Goal: Transaction & Acquisition: Obtain resource

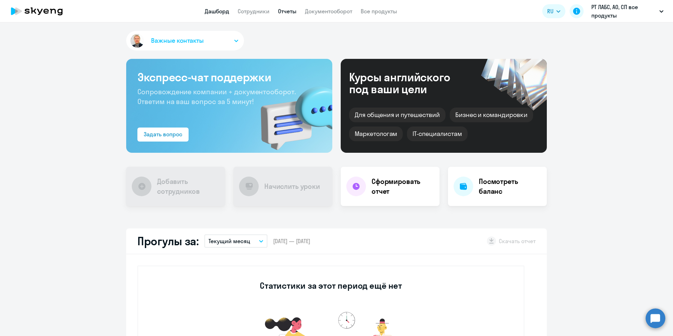
click at [284, 12] on link "Отчеты" at bounding box center [287, 11] width 19 height 7
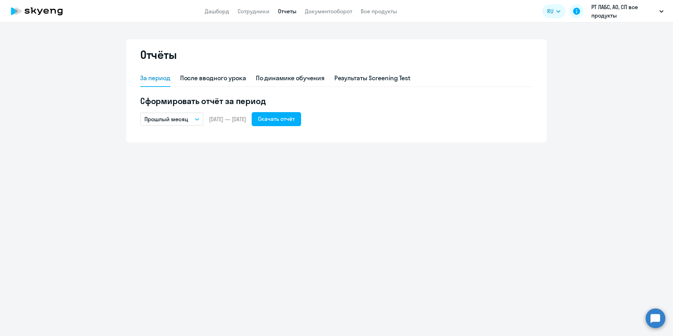
click at [197, 119] on icon "button" at bounding box center [197, 119] width 4 height 2
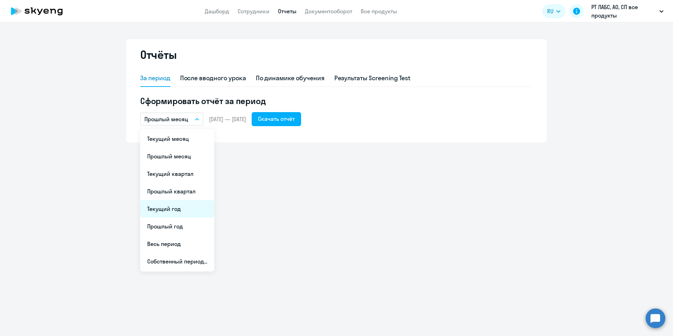
click at [188, 207] on li "Текущий год" at bounding box center [177, 209] width 74 height 18
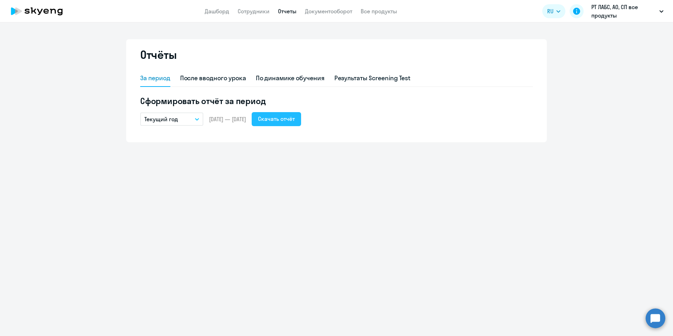
click at [282, 117] on div "Скачать отчёт" at bounding box center [276, 119] width 37 height 8
click at [292, 224] on div "Отчёты За период После вводного урока По динамике обучения Результаты Screening…" at bounding box center [336, 179] width 673 height 314
click at [192, 119] on button "Текущий год" at bounding box center [171, 118] width 63 height 13
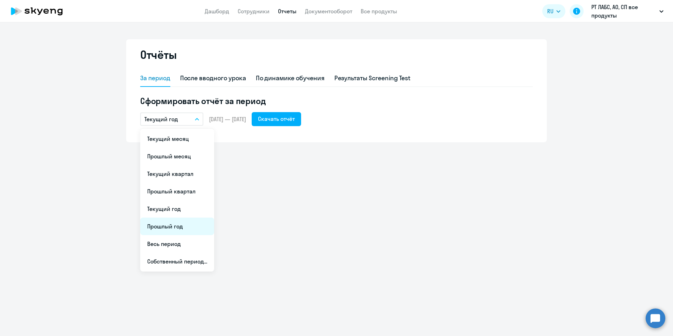
click at [174, 226] on li "Прошлый год" at bounding box center [177, 227] width 74 height 18
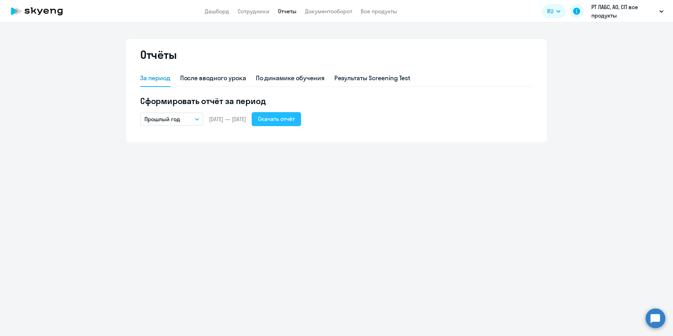
click at [295, 120] on div "Скачать отчёт" at bounding box center [276, 119] width 37 height 8
click at [193, 116] on button "Прошлый год" at bounding box center [171, 118] width 63 height 13
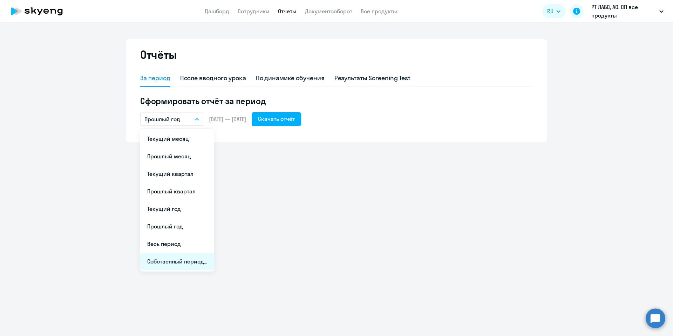
click at [192, 259] on li "Собственный период..." at bounding box center [177, 262] width 74 height 18
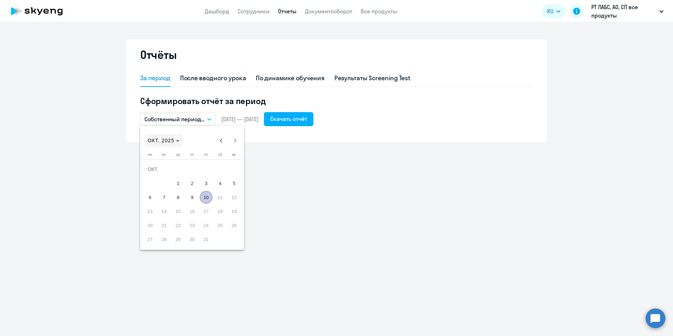
click at [172, 139] on span "ОКТ. 2025" at bounding box center [161, 141] width 27 height 6
click at [178, 232] on span "2023" at bounding box center [180, 232] width 22 height 13
click at [178, 232] on mat-calendar "2023 2023 [DATE] ФЕВР. МАРТ АПР. МАЙ ИЮНЬ ИЮЛЬ АВГ. [GEOGRAPHIC_DATA]. ОКТ. НОЯ…" at bounding box center [192, 188] width 104 height 124
click at [157, 176] on span "ЯНВ." at bounding box center [155, 176] width 22 height 13
click at [171, 139] on span "[DATE]" at bounding box center [159, 141] width 23 height 6
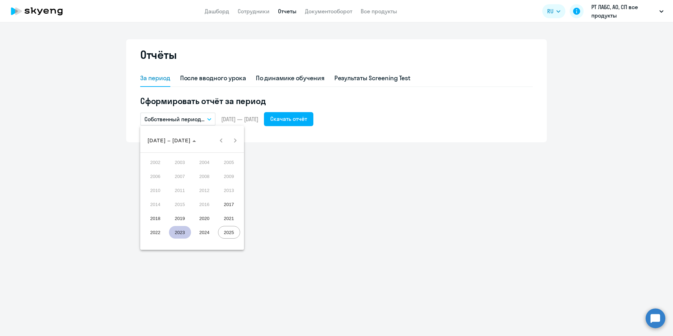
click at [179, 232] on span "2023" at bounding box center [180, 232] width 22 height 13
drag, startPoint x: 160, startPoint y: 177, endPoint x: 152, endPoint y: 168, distance: 11.6
click at [152, 168] on tbody "[DATE] ФЕВР. МАРТ АПР. МАЙ ИЮНЬ ИЮЛЬ АВГ. [GEOGRAPHIC_DATA]. ОКТ. НОЯБ. ДЕК. Co…" at bounding box center [192, 183] width 98 height 56
drag, startPoint x: 152, startPoint y: 174, endPoint x: 163, endPoint y: 171, distance: 10.9
click at [163, 171] on span "ЯНВ." at bounding box center [155, 176] width 22 height 13
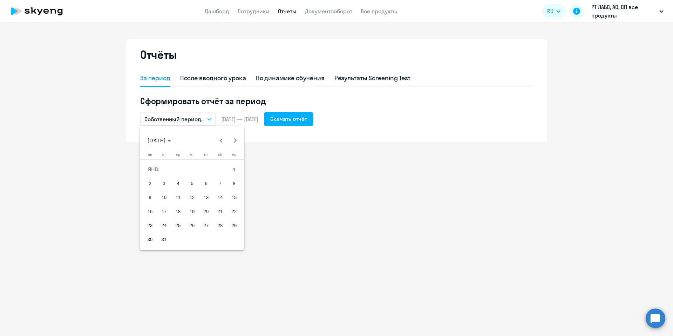
click at [233, 167] on span "1" at bounding box center [234, 169] width 13 height 13
drag, startPoint x: 233, startPoint y: 167, endPoint x: 174, endPoint y: 140, distance: 65.1
click at [174, 140] on mat-calendar "[DATE] [DATE] [DATE] пн [DATE] вт [DATE] ср [DATE] чт [DATE] пт [DATE] сб [DATE…" at bounding box center [192, 188] width 104 height 124
click at [166, 139] on span "[DATE]" at bounding box center [157, 141] width 18 height 6
click at [176, 231] on span "2023" at bounding box center [180, 232] width 22 height 13
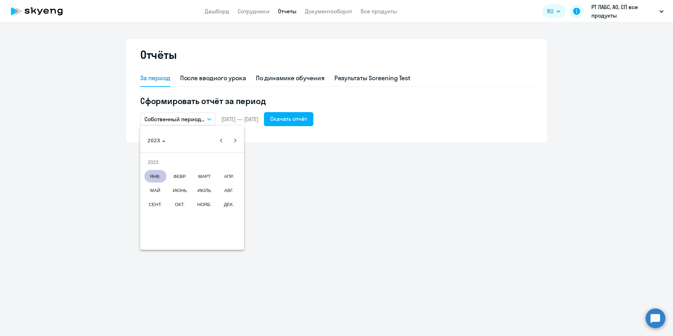
drag, startPoint x: 162, startPoint y: 176, endPoint x: 234, endPoint y: 206, distance: 78.2
click at [234, 206] on tbody "[DATE] ФЕВР. МАРТ АПР. МАЙ ИЮНЬ ИЮЛЬ АВГ. [GEOGRAPHIC_DATA]. ОКТ. НОЯБ. ДЕК. Co…" at bounding box center [192, 183] width 98 height 56
click at [155, 176] on span "ЯНВ." at bounding box center [155, 176] width 22 height 13
click at [171, 142] on span "[DATE]" at bounding box center [159, 141] width 23 height 6
click at [173, 227] on span "2023" at bounding box center [180, 232] width 22 height 13
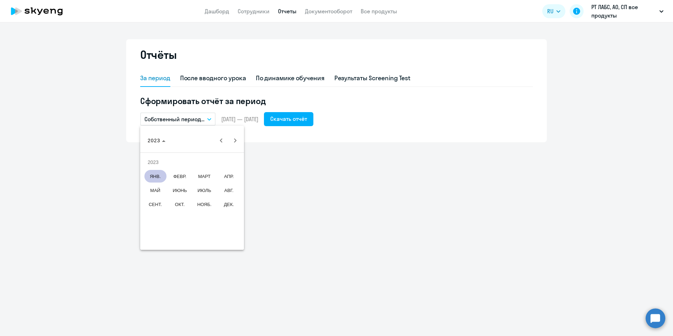
click at [155, 175] on span "ЯНВ." at bounding box center [155, 176] width 22 height 13
click at [185, 176] on tbody "[DATE] 2 3 4 5 6 7 8 9 10 11 12 13 14 15 16 17 18 19 20 21 22 23 24 25 26 27 28…" at bounding box center [192, 204] width 98 height 84
click at [234, 169] on span "1" at bounding box center [234, 169] width 13 height 13
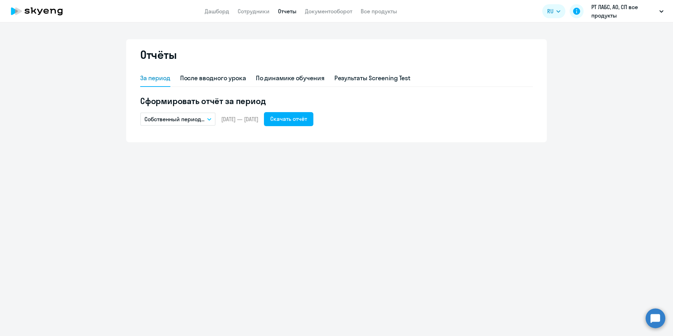
click at [258, 122] on span "[DATE] — [DATE]" at bounding box center [239, 119] width 37 height 8
click at [258, 118] on span "[DATE] — [DATE]" at bounding box center [239, 119] width 37 height 8
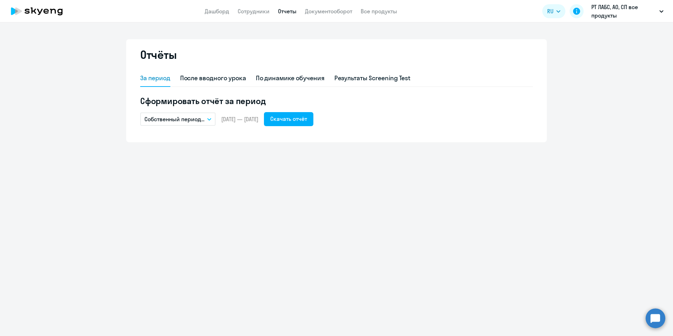
click at [258, 118] on span "[DATE] — [DATE]" at bounding box center [239, 119] width 37 height 8
click at [211, 120] on icon "button" at bounding box center [209, 119] width 4 height 2
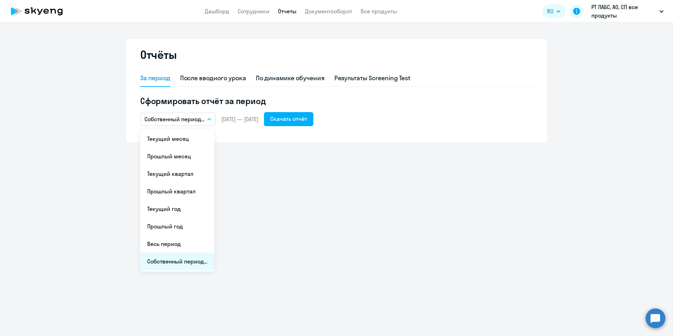
click at [195, 260] on li "Собственный период..." at bounding box center [177, 262] width 74 height 18
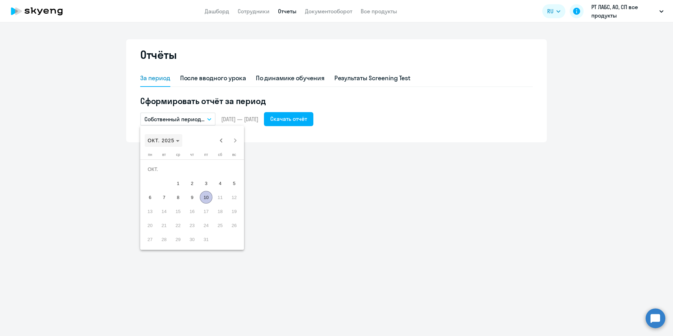
click at [175, 139] on span "ОКТ. 2025" at bounding box center [164, 141] width 32 height 6
click at [176, 234] on span "2023" at bounding box center [180, 232] width 22 height 13
click at [158, 178] on span "ЯНВ." at bounding box center [155, 176] width 22 height 13
click at [232, 166] on span "1" at bounding box center [234, 169] width 13 height 13
click at [171, 142] on icon "Choose month and year" at bounding box center [169, 141] width 4 height 2
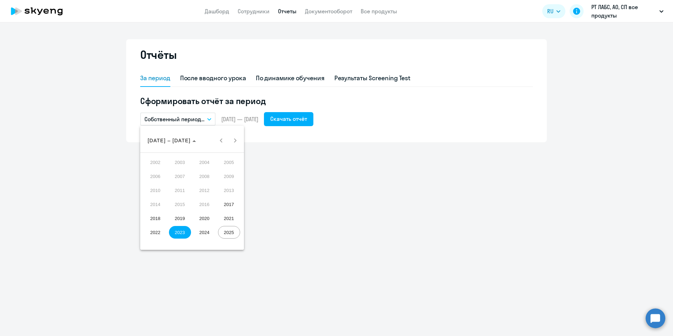
click at [178, 233] on span "2023" at bounding box center [180, 232] width 22 height 13
click at [229, 207] on span "ДЕК." at bounding box center [229, 204] width 22 height 13
click at [234, 225] on span "31" at bounding box center [234, 225] width 13 height 13
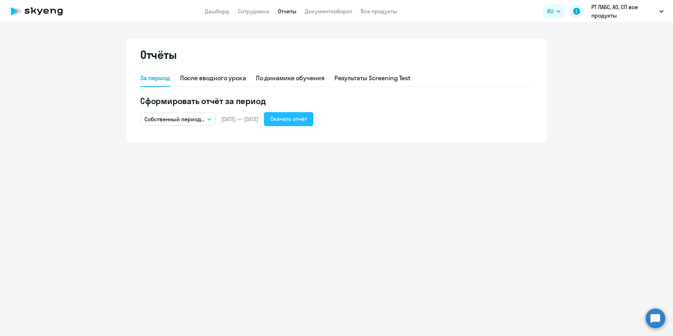
click at [307, 120] on div "Скачать отчёт" at bounding box center [288, 119] width 37 height 8
click at [200, 117] on p "Собственный период..." at bounding box center [174, 119] width 60 height 8
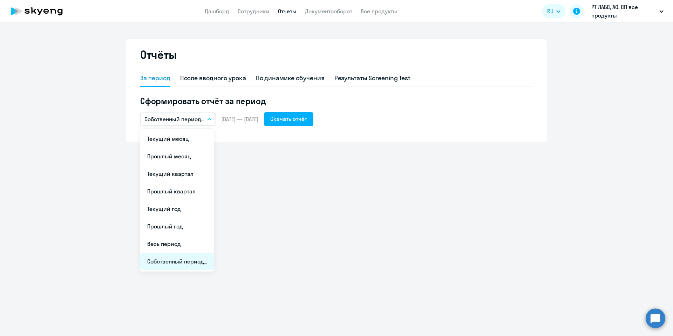
click at [198, 261] on li "Собственный период..." at bounding box center [177, 262] width 74 height 18
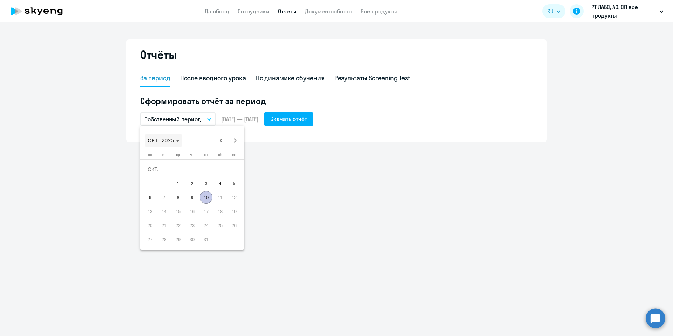
click at [172, 140] on span "ОКТ. 2025" at bounding box center [161, 141] width 27 height 6
click at [160, 233] on span "2022" at bounding box center [155, 232] width 22 height 13
click at [152, 174] on span "ЯНВ." at bounding box center [155, 176] width 22 height 13
click at [234, 140] on span "Next month" at bounding box center [235, 140] width 14 height 14
click at [235, 142] on span "Next month" at bounding box center [235, 140] width 14 height 14
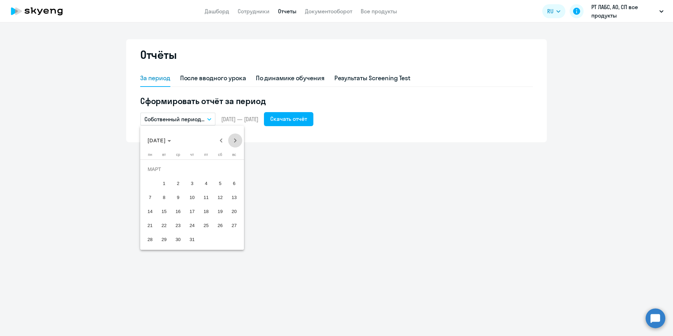
click at [235, 142] on span "Next month" at bounding box center [235, 140] width 14 height 14
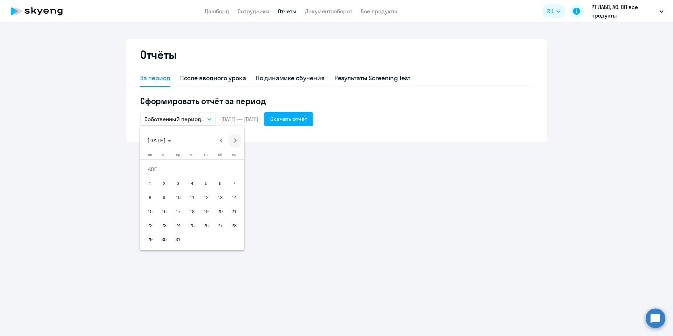
click at [235, 142] on span "Next month" at bounding box center [235, 140] width 14 height 14
click at [216, 220] on span "31" at bounding box center [220, 225] width 13 height 13
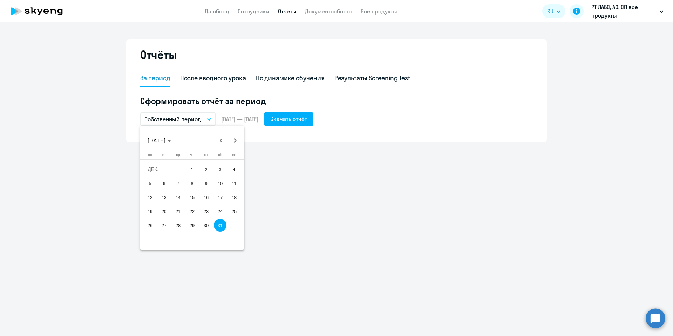
click at [223, 225] on span "31" at bounding box center [220, 225] width 13 height 13
click at [222, 225] on div "Отчёты За период После вводного урока По динамике обучения Результаты Screening…" at bounding box center [336, 179] width 673 height 314
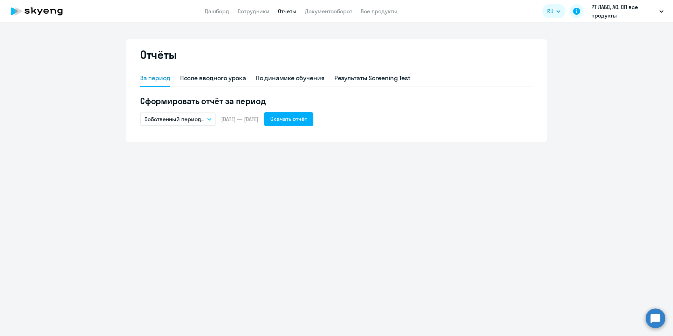
click at [228, 120] on span "[DATE] — [DATE]" at bounding box center [239, 119] width 37 height 8
click at [228, 119] on span "[DATE] — [DATE]" at bounding box center [239, 119] width 37 height 8
click at [224, 119] on span "[DATE] — [DATE]" at bounding box center [239, 119] width 37 height 8
click at [199, 118] on p "Собственный период..." at bounding box center [174, 119] width 60 height 8
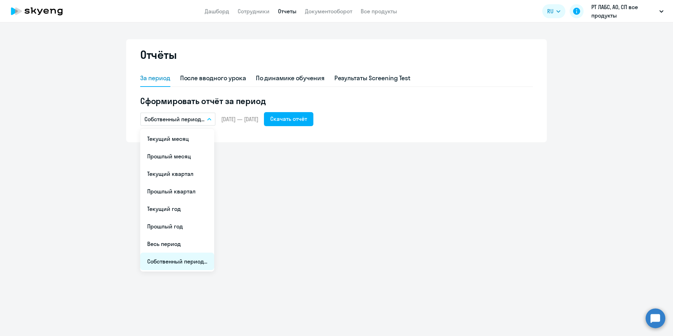
click at [194, 260] on li "Собственный период..." at bounding box center [177, 262] width 74 height 18
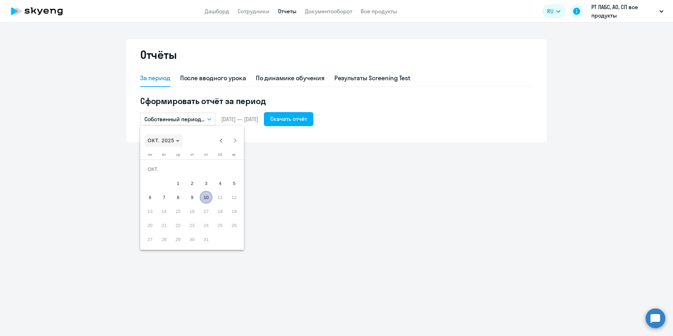
click at [164, 139] on span "ОКТ. 2025" at bounding box center [161, 141] width 27 height 6
click at [159, 230] on span "2022" at bounding box center [155, 232] width 22 height 13
click at [159, 230] on mat-calendar "2022 2022 [DATE] ФЕВР. МАРТ АПР. МАЙ ИЮНЬ ИЮЛЬ АВГ. [GEOGRAPHIC_DATA]. ОКТ. НОЯ…" at bounding box center [192, 188] width 104 height 124
click at [156, 173] on span "ЯНВ." at bounding box center [155, 176] width 22 height 13
click at [223, 169] on span "1" at bounding box center [220, 169] width 13 height 13
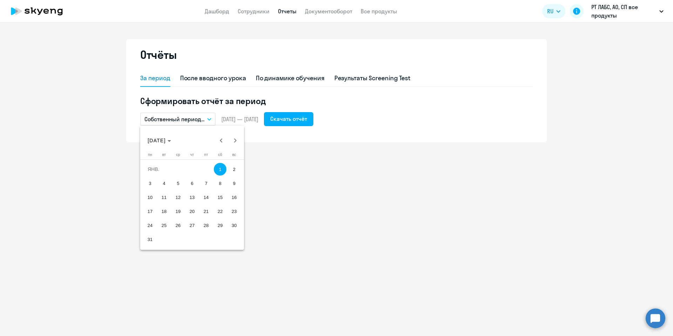
click at [223, 169] on span "1" at bounding box center [220, 169] width 13 height 13
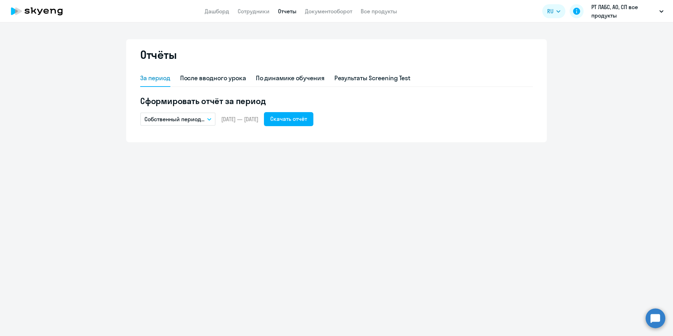
click at [211, 120] on button "Собственный период..." at bounding box center [177, 118] width 75 height 13
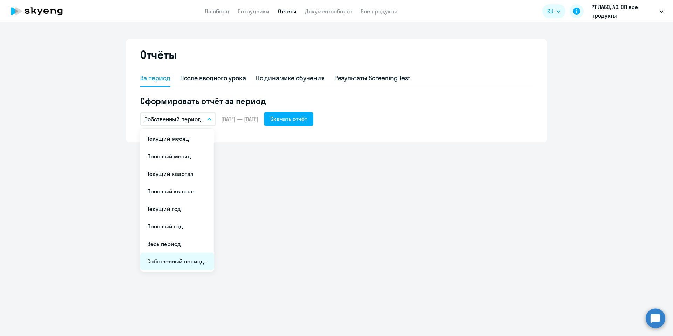
click at [201, 264] on li "Собственный период..." at bounding box center [177, 262] width 74 height 18
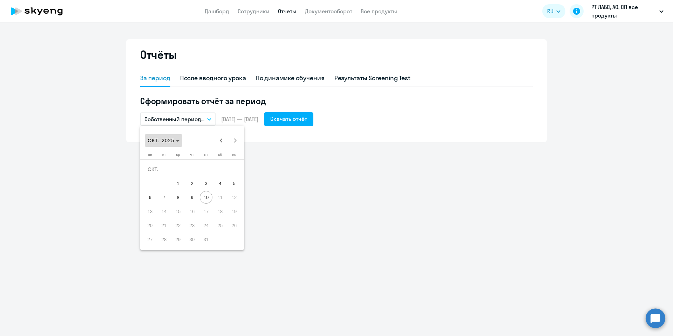
click at [178, 140] on icon "Choose month and year" at bounding box center [178, 141] width 4 height 2
click at [162, 234] on span "2022" at bounding box center [155, 232] width 22 height 13
click at [228, 206] on span "ДЕК." at bounding box center [229, 204] width 22 height 13
click at [220, 226] on span "31" at bounding box center [220, 225] width 13 height 13
click at [219, 225] on span "31" at bounding box center [220, 225] width 13 height 13
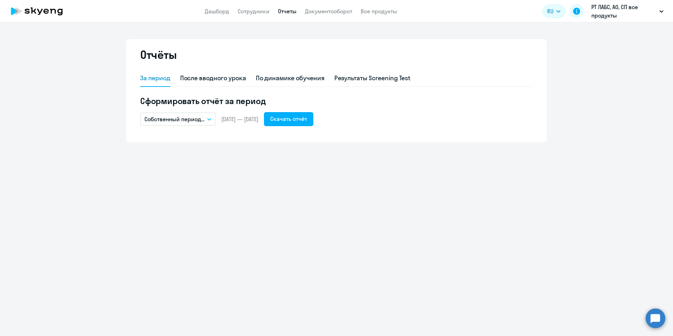
click at [221, 224] on div "Отчёты За период После вводного урока По динамике обучения Результаты Screening…" at bounding box center [336, 179] width 673 height 314
click at [227, 121] on span "[DATE] — [DATE]" at bounding box center [239, 119] width 37 height 8
click at [228, 117] on span "[DATE] — [DATE]" at bounding box center [239, 119] width 37 height 8
click at [249, 119] on span "[DATE] — [DATE]" at bounding box center [239, 119] width 37 height 8
click at [211, 118] on icon "button" at bounding box center [209, 119] width 4 height 2
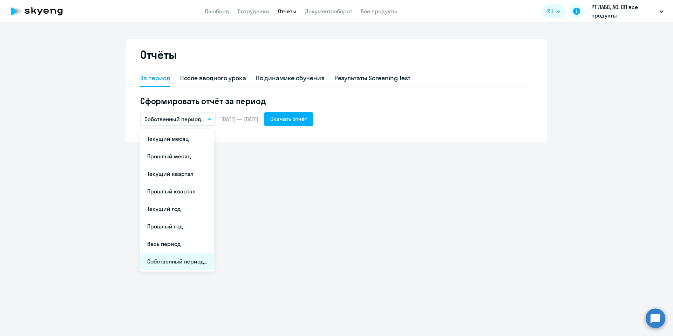
click at [193, 259] on li "Собственный период..." at bounding box center [177, 262] width 74 height 18
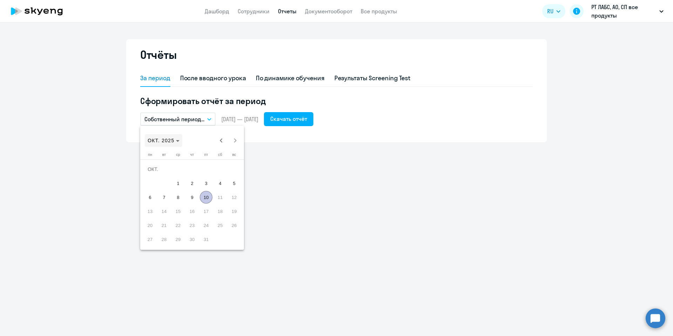
click at [156, 143] on span "ОКТ. 2025" at bounding box center [161, 141] width 27 height 6
click at [153, 231] on span "2022" at bounding box center [155, 232] width 22 height 13
click at [157, 174] on span "ЯНВ." at bounding box center [155, 176] width 22 height 13
click at [219, 166] on span "1" at bounding box center [220, 169] width 13 height 13
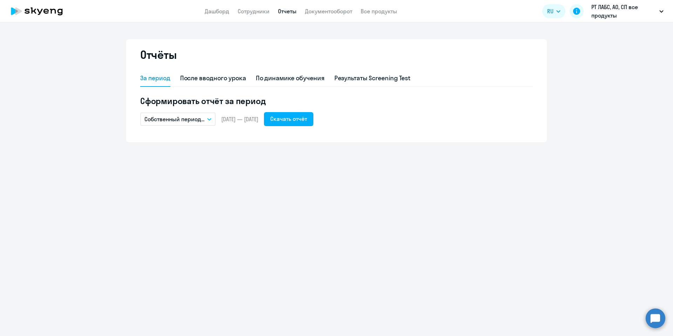
click at [205, 118] on button "Собственный период..." at bounding box center [177, 118] width 75 height 13
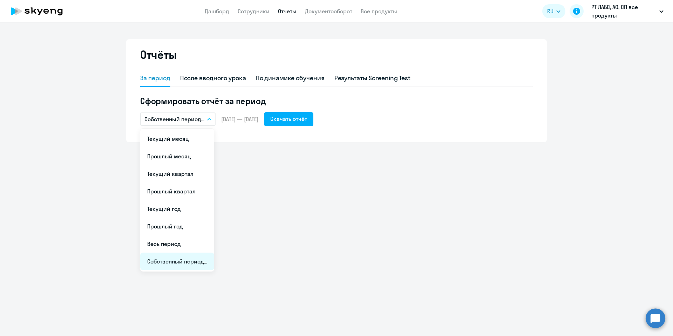
click at [191, 261] on li "Собственный период..." at bounding box center [177, 262] width 74 height 18
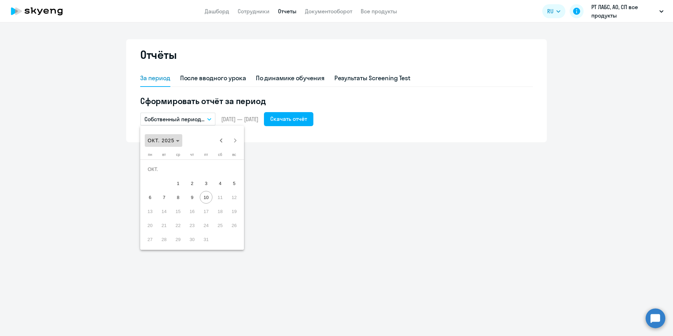
click at [170, 144] on span "Choose month and year" at bounding box center [163, 140] width 37 height 17
click at [158, 233] on span "2022" at bounding box center [155, 232] width 22 height 13
click at [152, 175] on span "ЯНВ." at bounding box center [155, 176] width 22 height 13
click at [234, 140] on span "Next month" at bounding box center [235, 140] width 14 height 14
click at [235, 140] on span "Next month" at bounding box center [235, 140] width 14 height 14
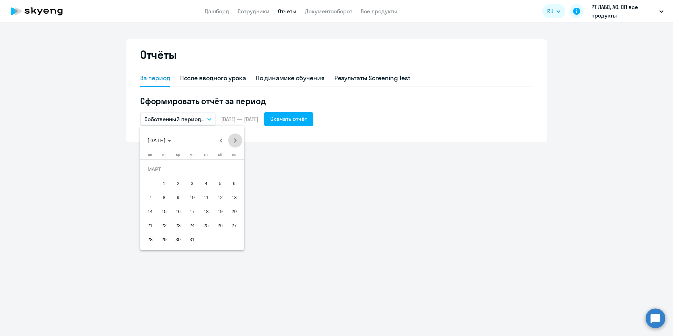
click at [235, 140] on span "Next month" at bounding box center [235, 140] width 14 height 14
click at [236, 140] on span "Next month" at bounding box center [235, 140] width 14 height 14
click at [237, 139] on span "Next month" at bounding box center [235, 140] width 14 height 14
click at [238, 139] on span "Next month" at bounding box center [235, 140] width 14 height 14
click at [239, 139] on span "Next month" at bounding box center [235, 140] width 14 height 14
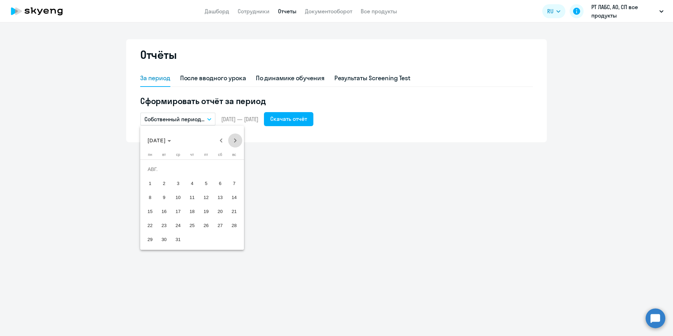
click at [239, 139] on span "Next month" at bounding box center [235, 140] width 14 height 14
click at [240, 139] on span "Next month" at bounding box center [235, 140] width 14 height 14
click at [240, 138] on span "Next month" at bounding box center [235, 140] width 14 height 14
click at [223, 224] on span "31" at bounding box center [220, 225] width 13 height 13
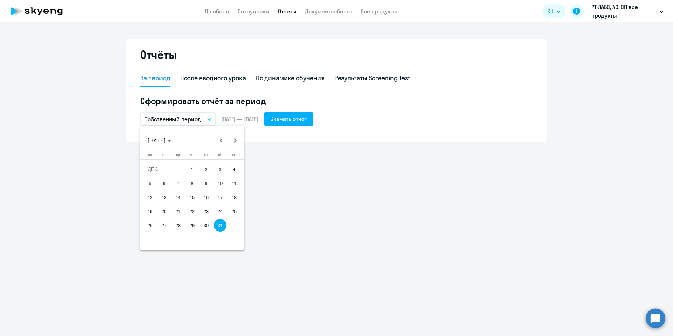
click at [223, 224] on span "31" at bounding box center [220, 225] width 13 height 13
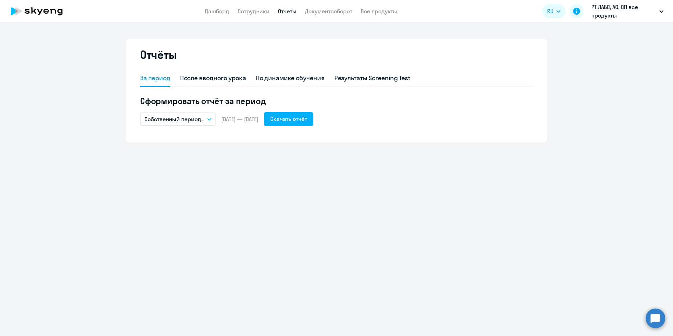
click at [209, 119] on icon "button" at bounding box center [209, 119] width 4 height 2
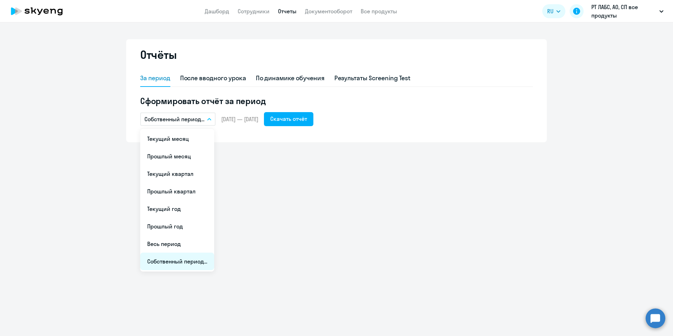
click at [187, 258] on li "Собственный период..." at bounding box center [177, 262] width 74 height 18
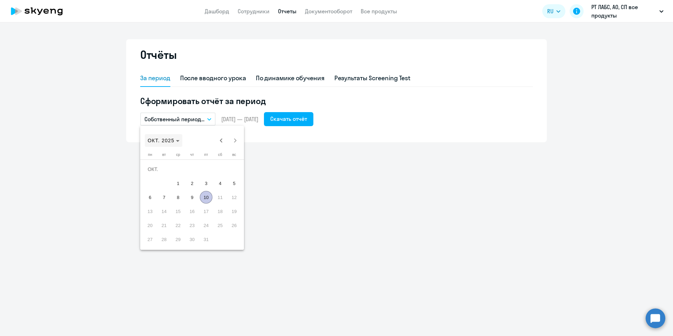
click at [157, 141] on span "ОКТ. 2025" at bounding box center [161, 141] width 27 height 6
click at [162, 229] on span "2022" at bounding box center [155, 232] width 22 height 13
click at [156, 174] on span "ЯНВ." at bounding box center [155, 176] width 22 height 13
click at [223, 171] on span "1" at bounding box center [220, 169] width 13 height 13
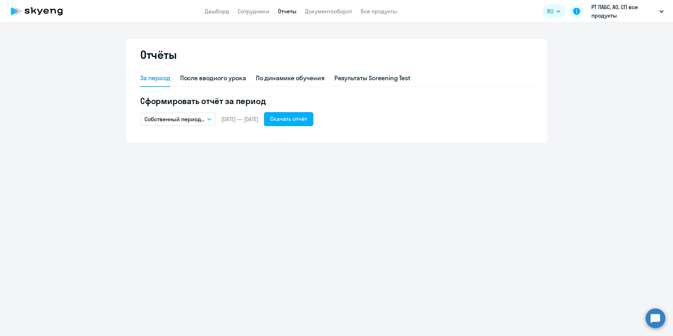
click at [205, 119] on button "Собственный период..." at bounding box center [177, 118] width 75 height 13
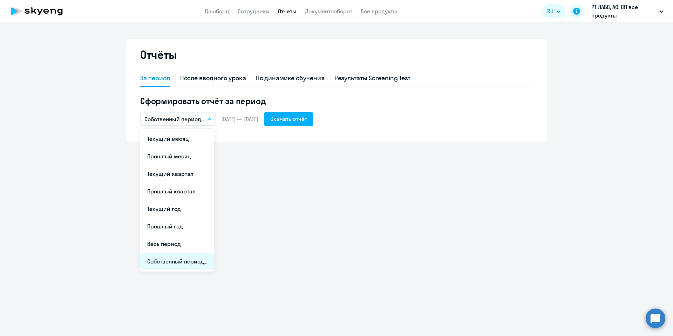
click at [185, 257] on li "Собственный период..." at bounding box center [177, 262] width 74 height 18
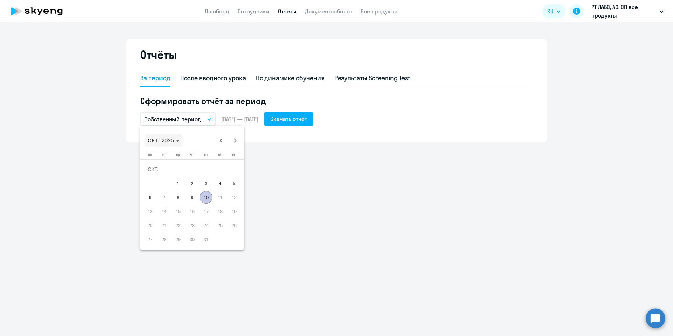
click at [176, 143] on span "ОКТ. 2025" at bounding box center [164, 141] width 32 height 6
click at [157, 229] on span "2022" at bounding box center [155, 232] width 22 height 13
click at [149, 173] on span "ЯНВ." at bounding box center [155, 176] width 22 height 13
click at [218, 167] on span "1" at bounding box center [220, 169] width 13 height 13
click at [236, 137] on span "Next month" at bounding box center [235, 140] width 14 height 14
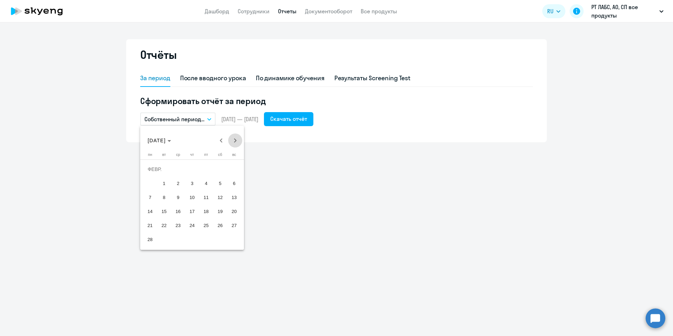
click at [236, 137] on span "Next month" at bounding box center [235, 140] width 14 height 14
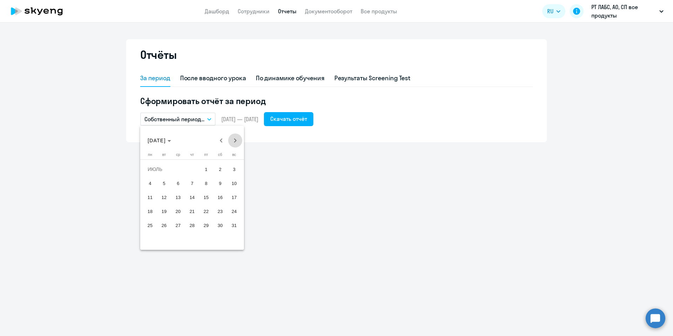
click at [236, 137] on span "Next month" at bounding box center [235, 140] width 14 height 14
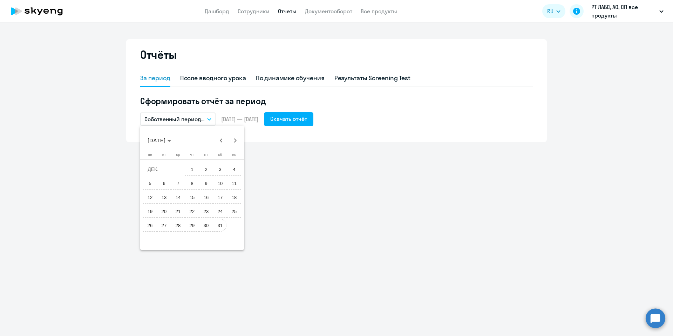
click at [220, 226] on span "31" at bounding box center [220, 225] width 13 height 13
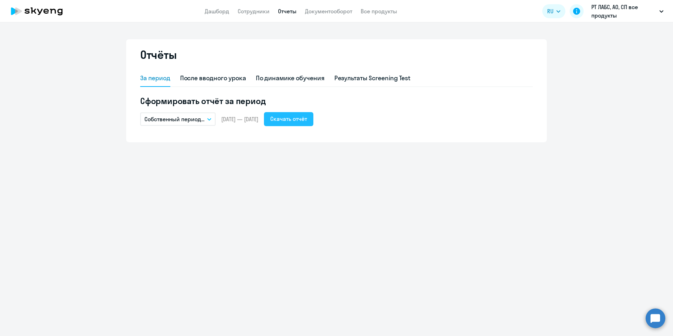
click at [307, 119] on div "Скачать отчёт" at bounding box center [288, 119] width 37 height 8
